Goal: Information Seeking & Learning: Compare options

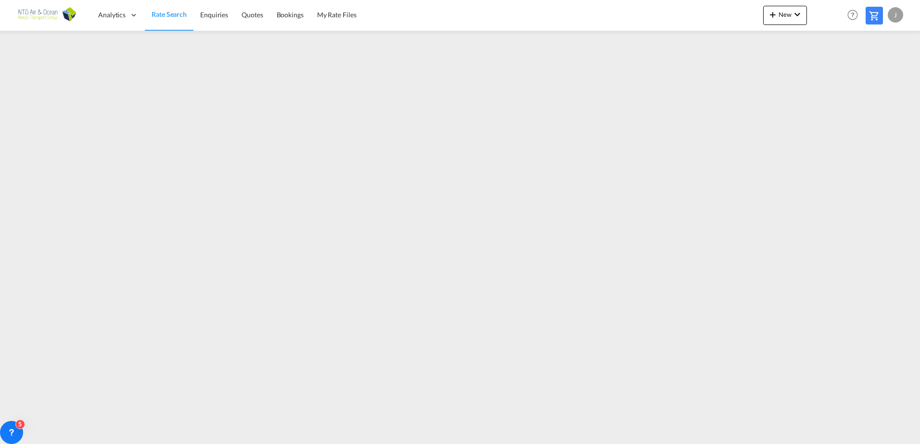
click at [173, 14] on span "Rate Search" at bounding box center [169, 14] width 35 height 8
click at [169, 19] on link "Rate Search" at bounding box center [169, 15] width 49 height 31
click at [171, 16] on span "Rate Search" at bounding box center [169, 14] width 35 height 8
click at [166, 14] on span "Rate Search" at bounding box center [169, 14] width 35 height 8
click at [219, 12] on span "Enquiries" at bounding box center [214, 15] width 28 height 8
